Goal: Transaction & Acquisition: Purchase product/service

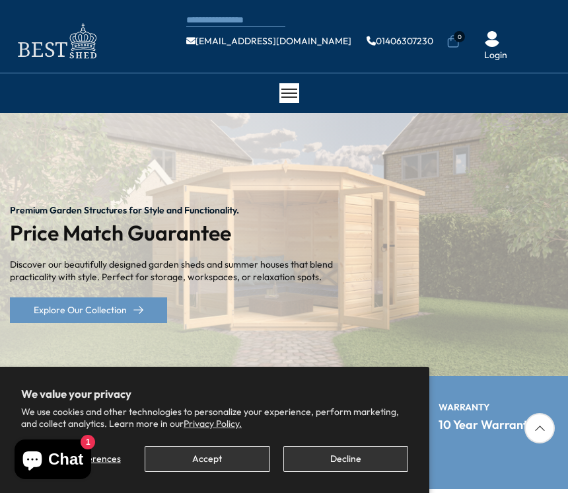
click at [180, 458] on button "Accept" at bounding box center [207, 459] width 125 height 26
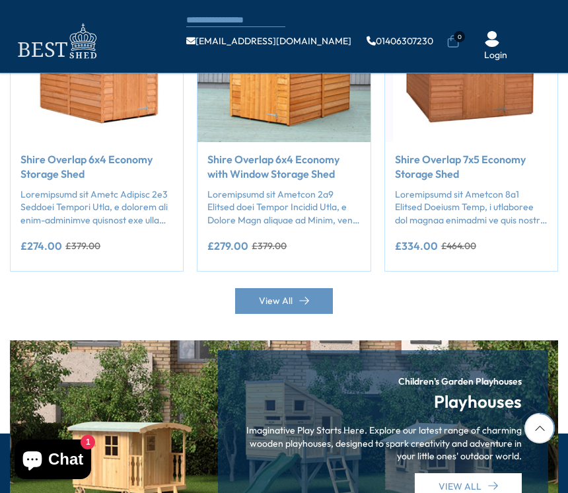
scroll to position [1170, 0]
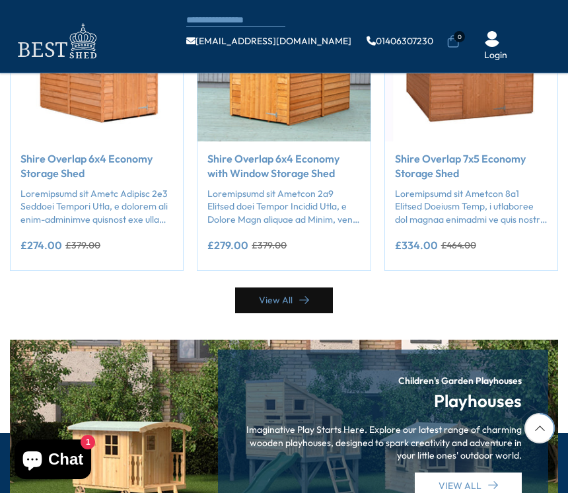
click at [255, 287] on link "View All" at bounding box center [284, 300] width 98 height 26
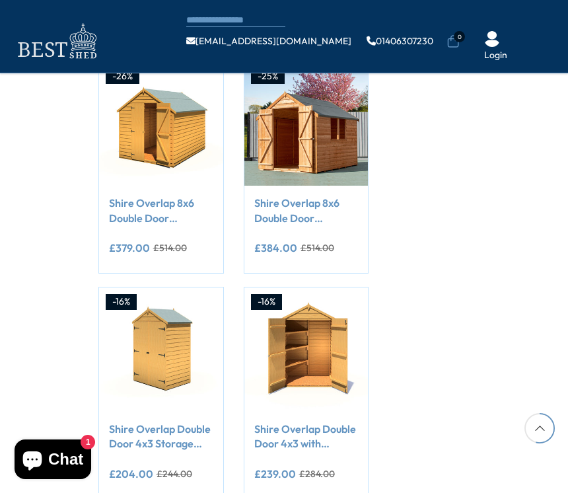
scroll to position [861, 0]
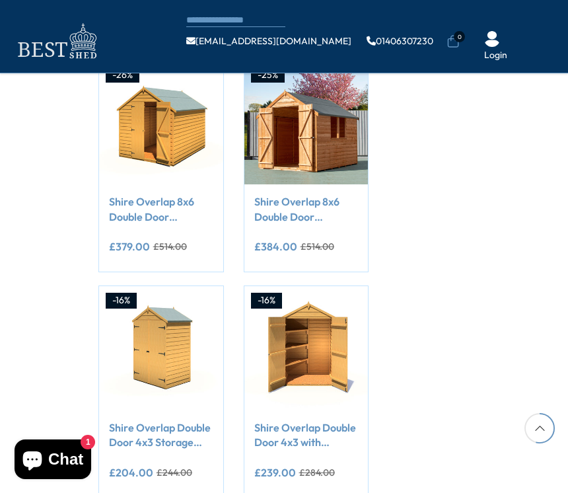
click at [373, 266] on div "-25% Compare Now" at bounding box center [306, 166] width 145 height 213
click at [320, 258] on div "**********" at bounding box center [306, 247] width 104 height 27
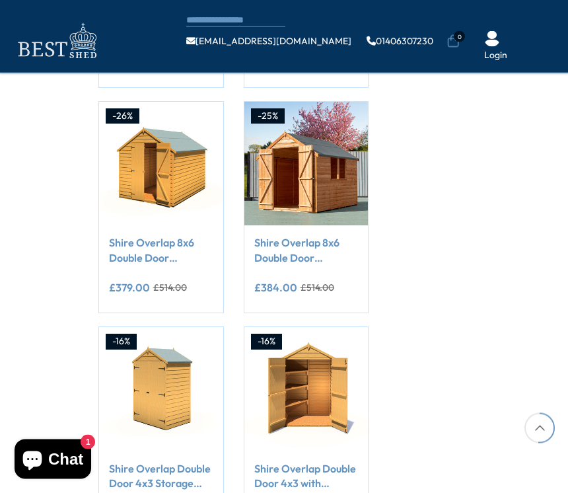
scroll to position [822, 0]
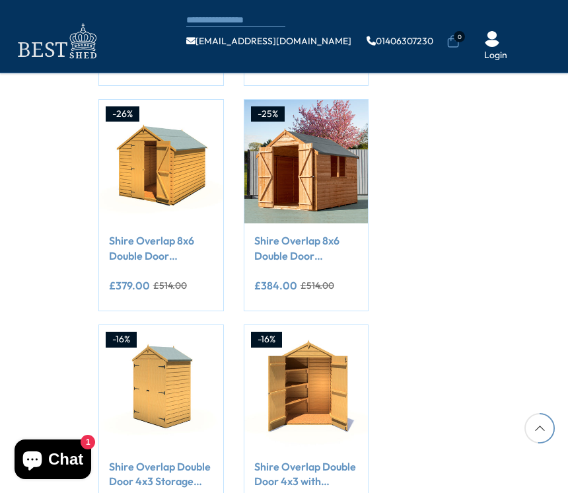
click at [414, 210] on div "Filter By Collection Arbours (17) Fencing (16) Garden Studios (22) Garden Sheds…" at bounding box center [284, 71] width 568 height 1496
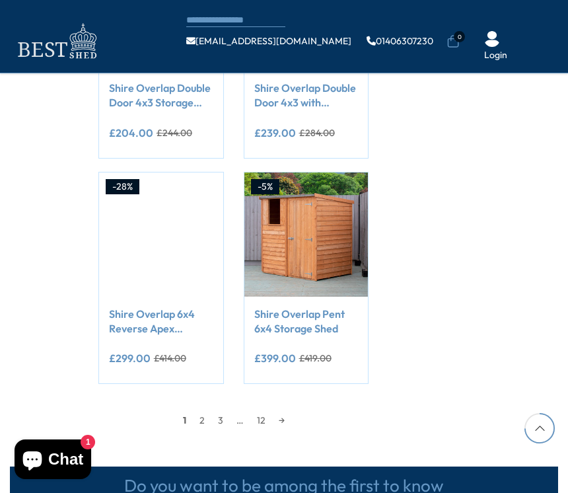
scroll to position [1203, 0]
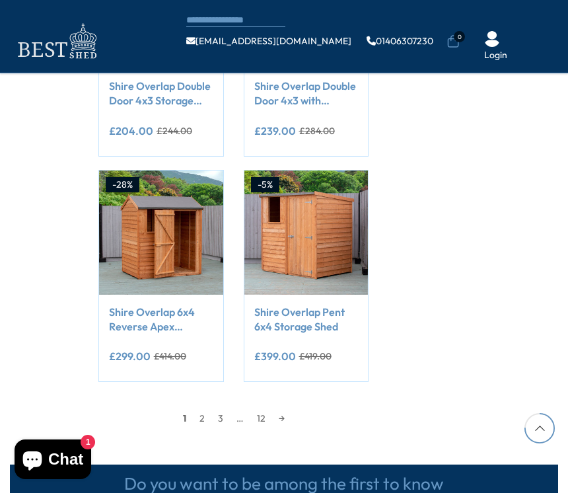
click at [207, 423] on link "2" at bounding box center [202, 418] width 18 height 20
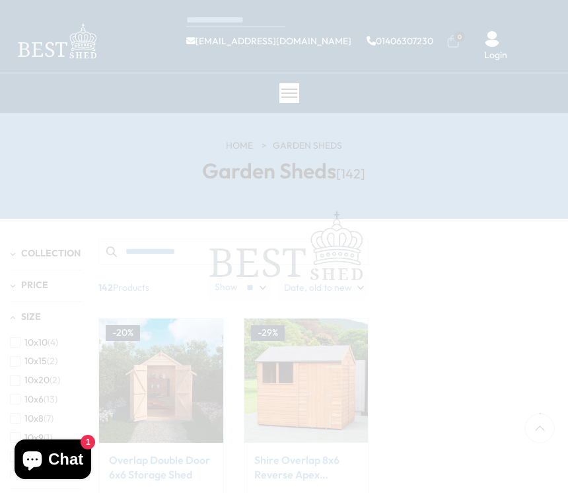
scroll to position [49, 0]
